Goal: Navigation & Orientation: Find specific page/section

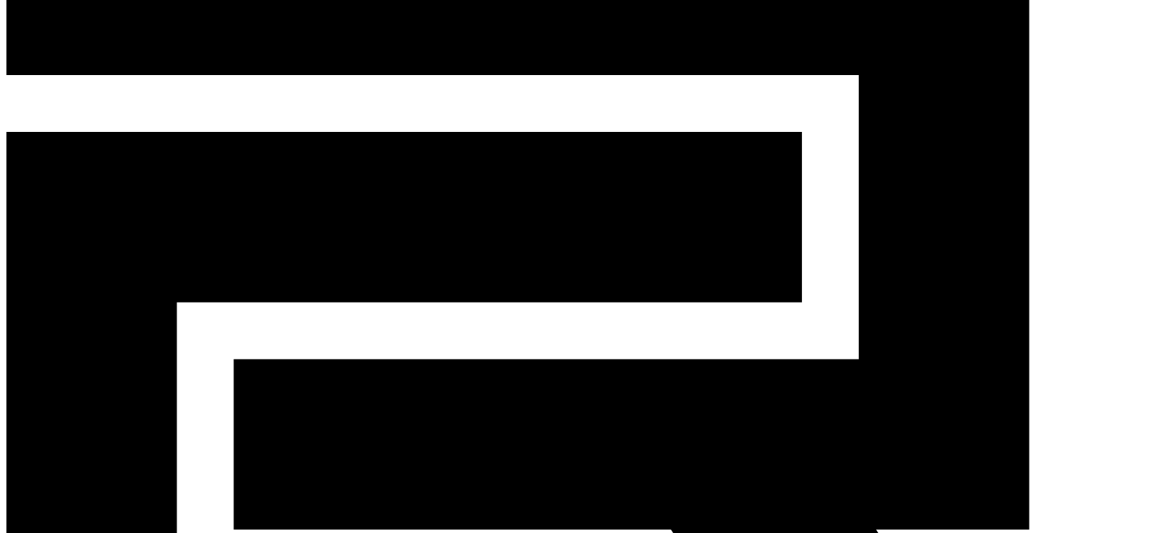
scroll to position [227, 0]
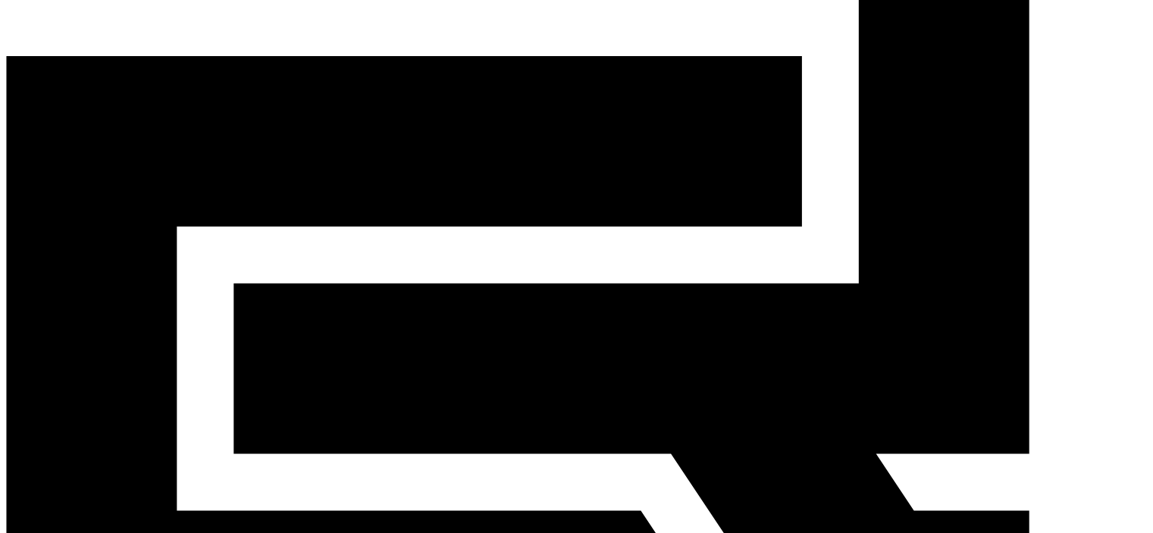
scroll to position [152, 0]
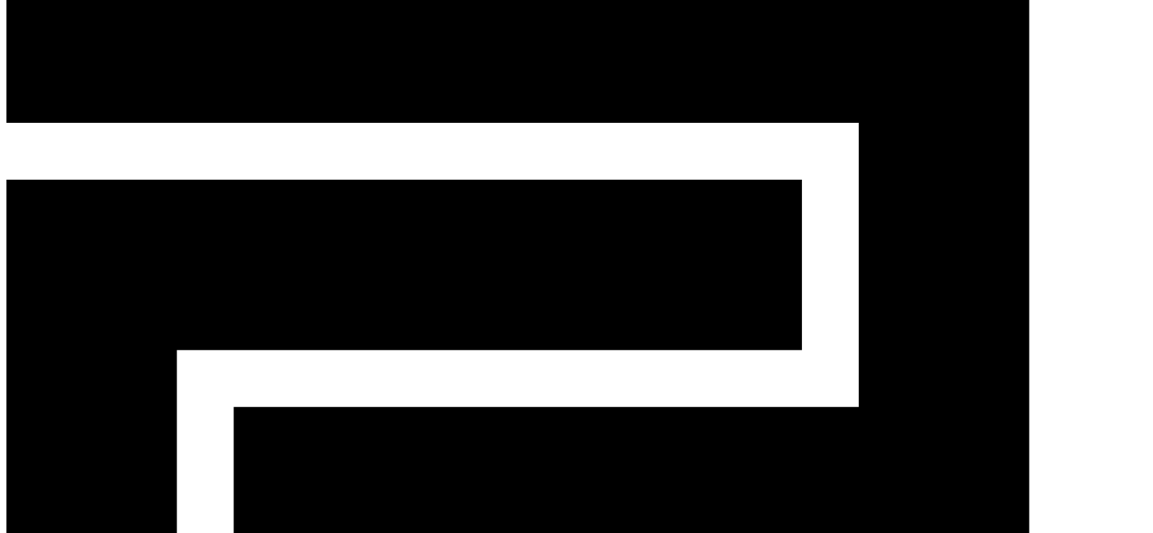
scroll to position [76, 0]
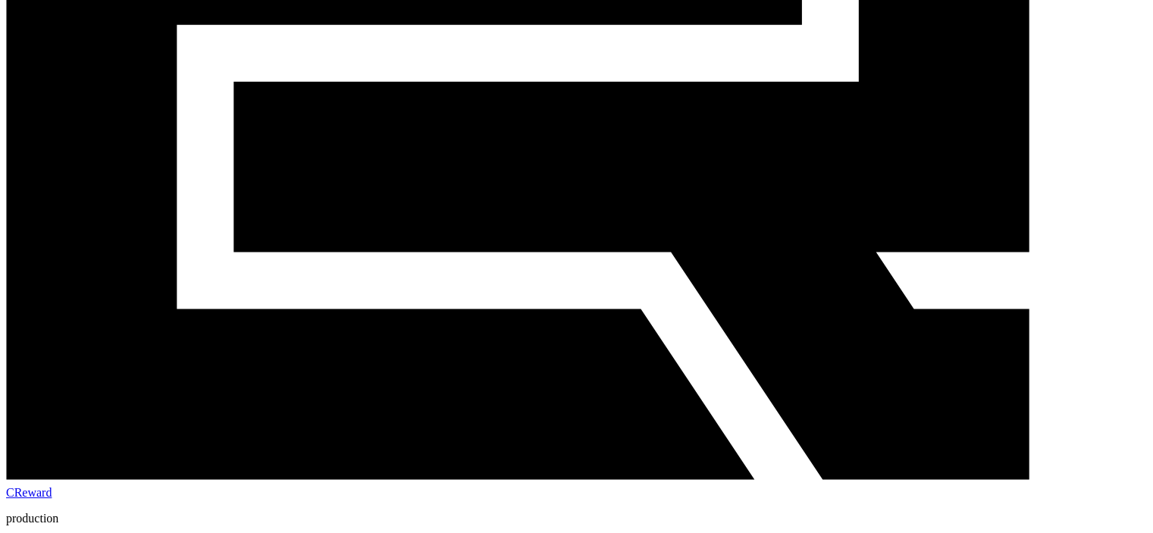
scroll to position [0, 0]
